Goal: Obtain resource: Download file/media

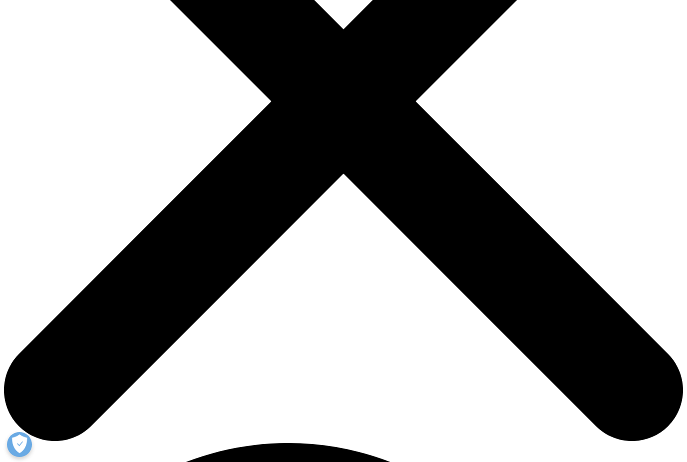
scroll to position [371, 0]
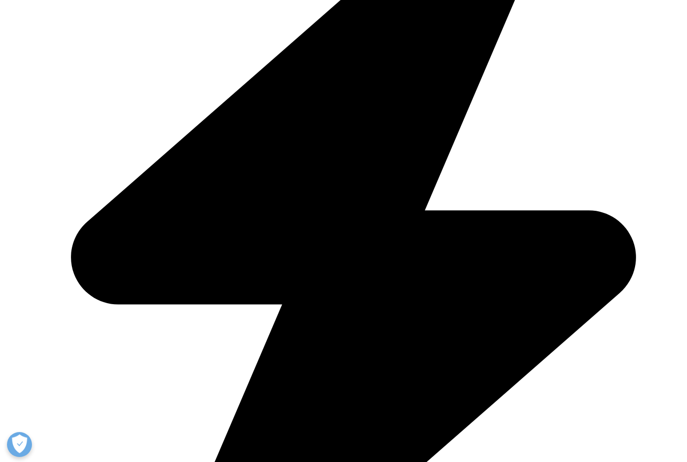
type input "[PERSON_NAME]"
type input "Thakkar"
type input "d"
type input "dharmesht@hotmail.com"
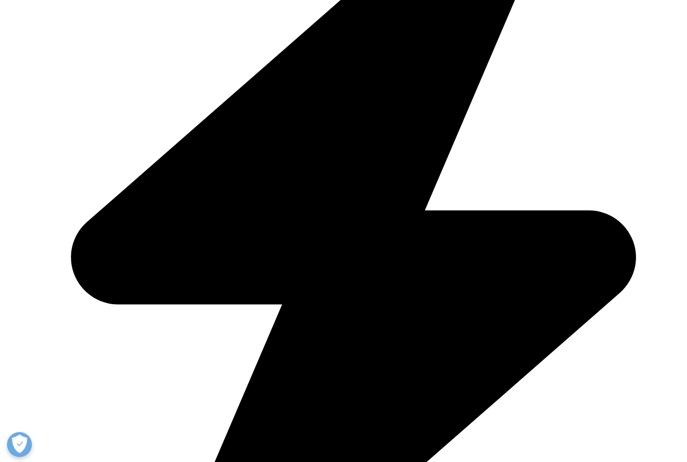
type input "Sr Director"
type input "J&J"
select select "[GEOGRAPHIC_DATA]"
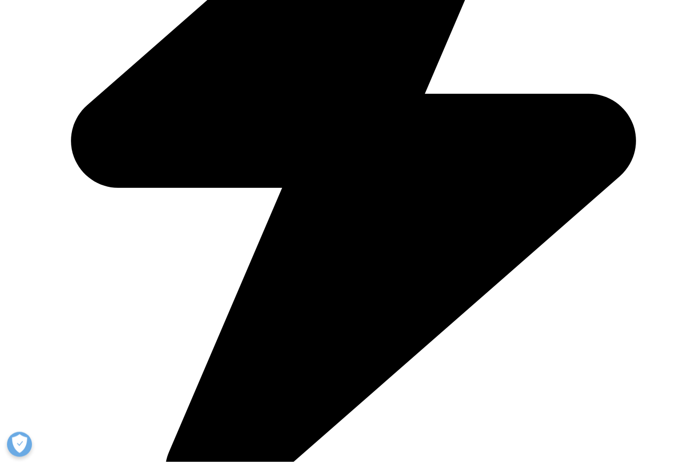
scroll to position [488, 0]
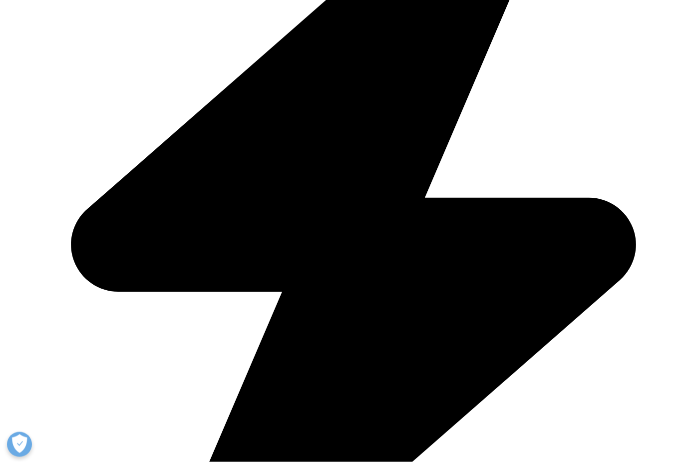
scroll to position [377, 0]
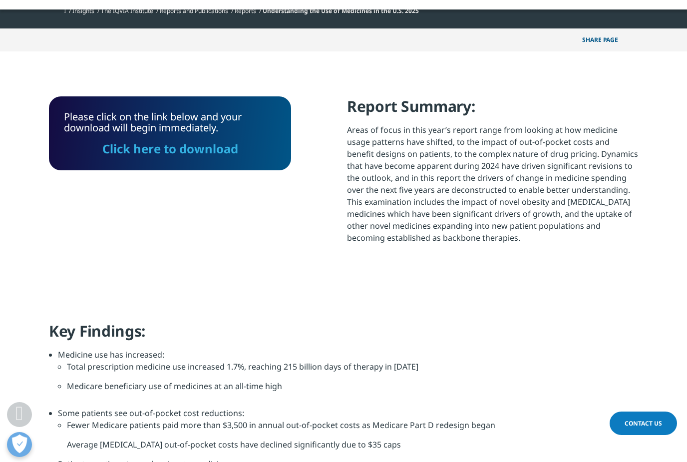
click at [211, 152] on link "Click here to download" at bounding box center [170, 148] width 136 height 16
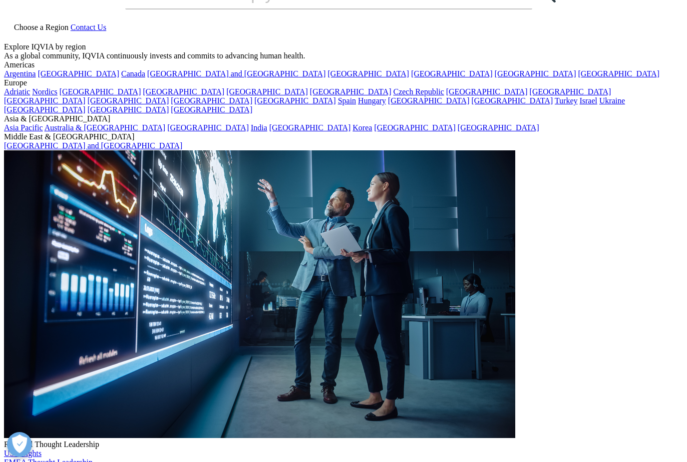
scroll to position [30, 0]
